Goal: Navigation & Orientation: Find specific page/section

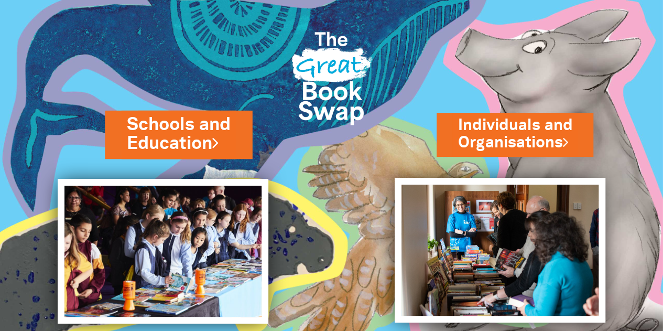
click at [201, 142] on link "Schools and Education" at bounding box center [178, 134] width 103 height 44
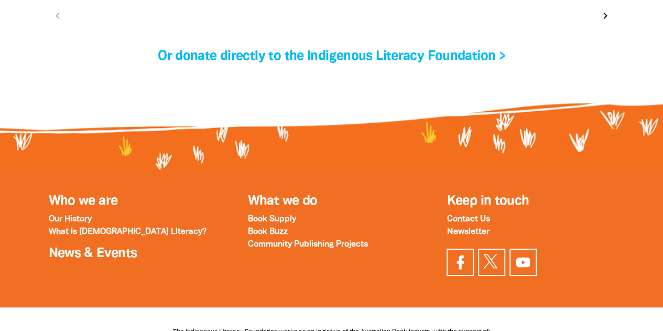
scroll to position [3618, 0]
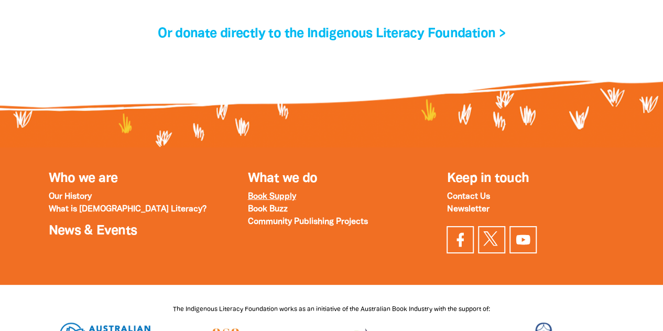
click at [275, 193] on strong "Book Supply" at bounding box center [272, 196] width 48 height 7
click at [283, 206] on strong "Book Buzz" at bounding box center [268, 209] width 40 height 7
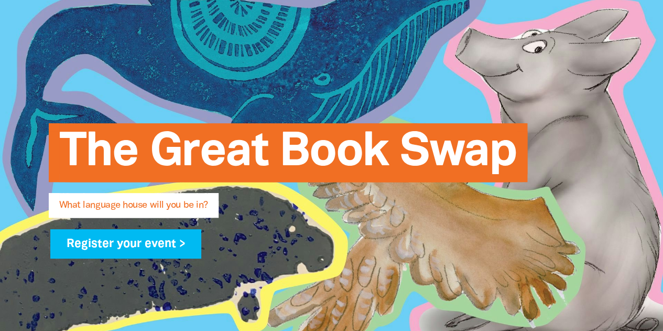
scroll to position [0, 0]
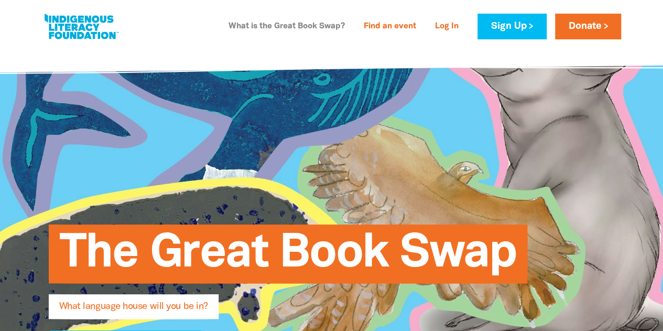
click at [285, 27] on link "What is the Great Book Swap?" at bounding box center [286, 26] width 129 height 17
